Goal: Task Accomplishment & Management: Manage account settings

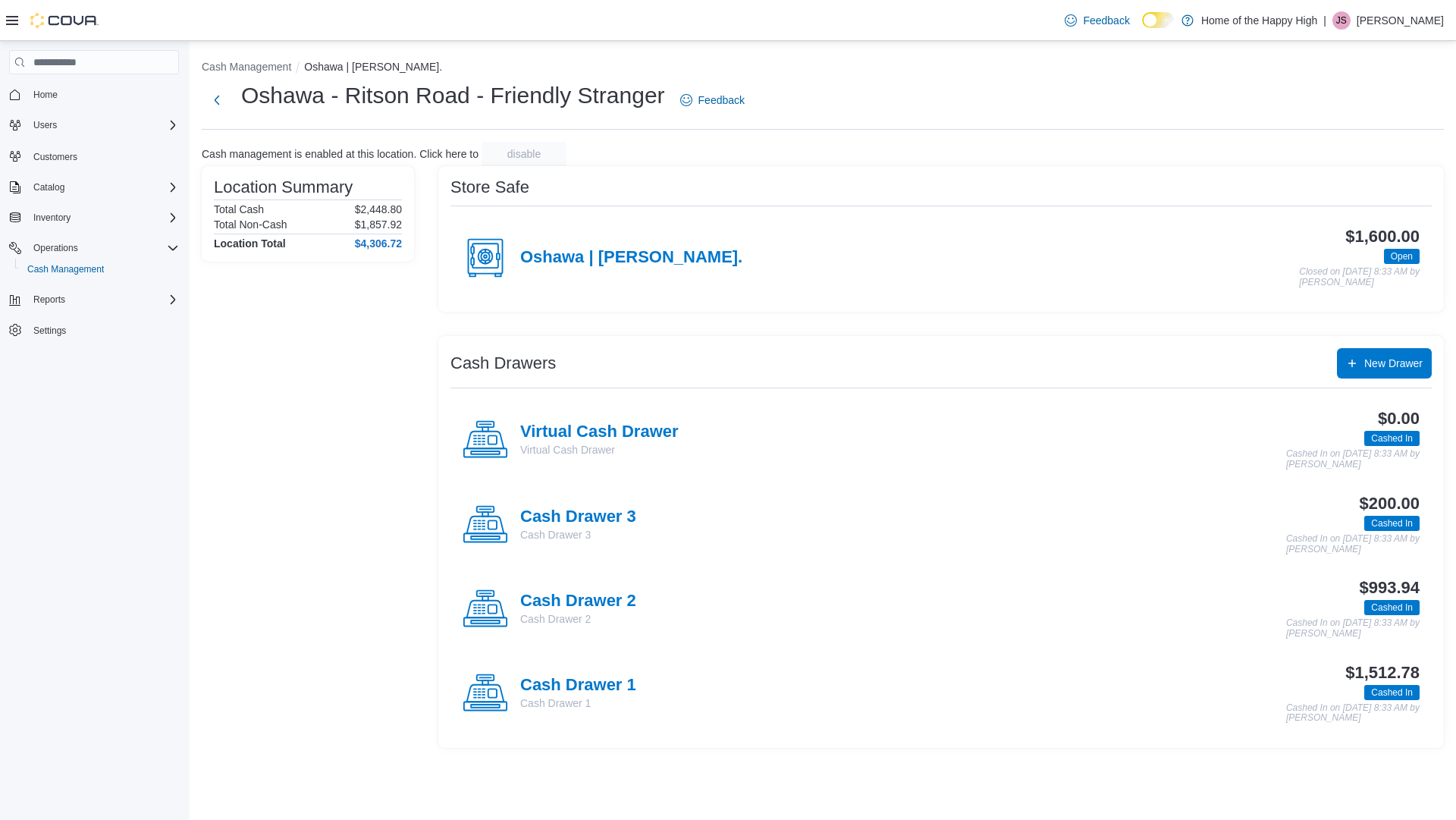
click at [1418, 16] on p "Jessica Sproul" at bounding box center [1400, 21] width 87 height 19
click at [1352, 149] on span "Sign Out" at bounding box center [1346, 151] width 41 height 15
